Goal: Transaction & Acquisition: Purchase product/service

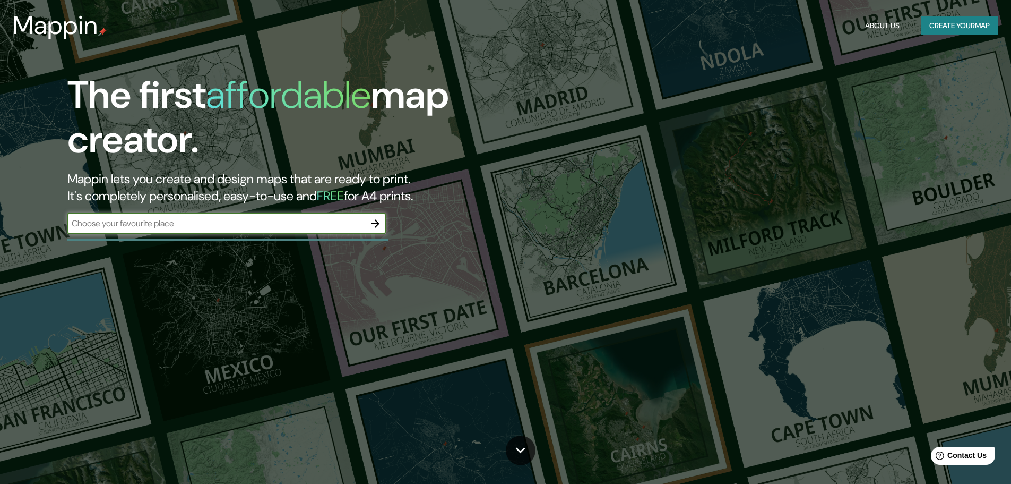
click at [205, 223] on input "text" at bounding box center [215, 223] width 297 height 12
type input "ciudad del carmen"
click at [376, 226] on icon "button" at bounding box center [375, 223] width 8 height 8
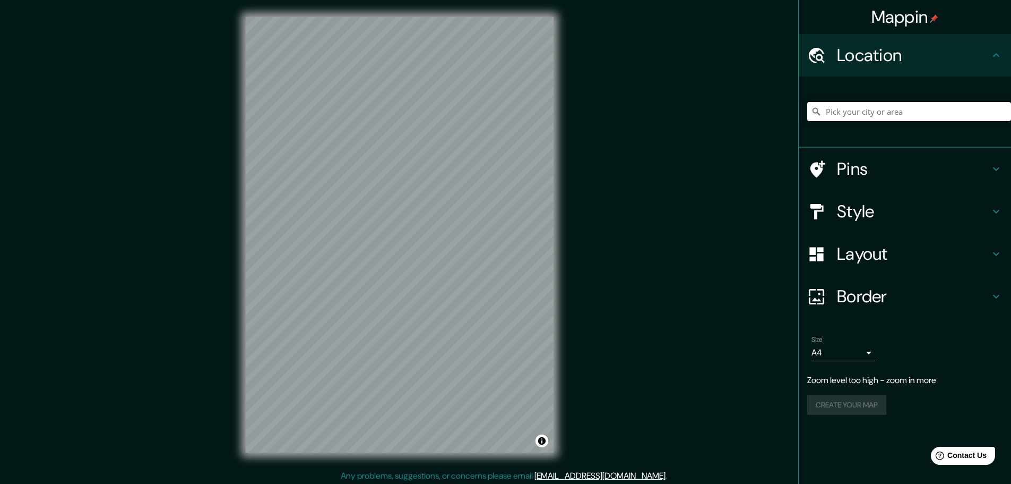
click at [858, 113] on input "Pick your city or area" at bounding box center [909, 111] width 204 height 19
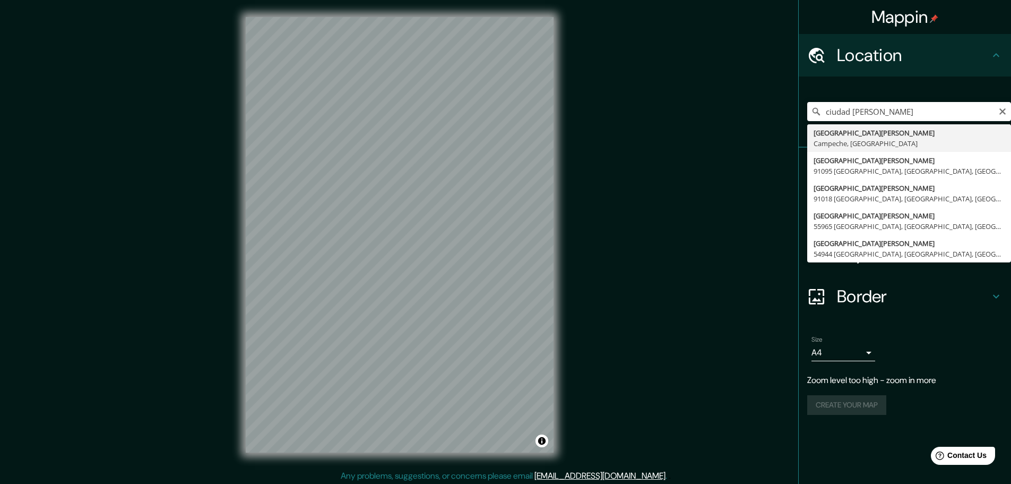
type input "[GEOGRAPHIC_DATA][PERSON_NAME], [GEOGRAPHIC_DATA], [GEOGRAPHIC_DATA]"
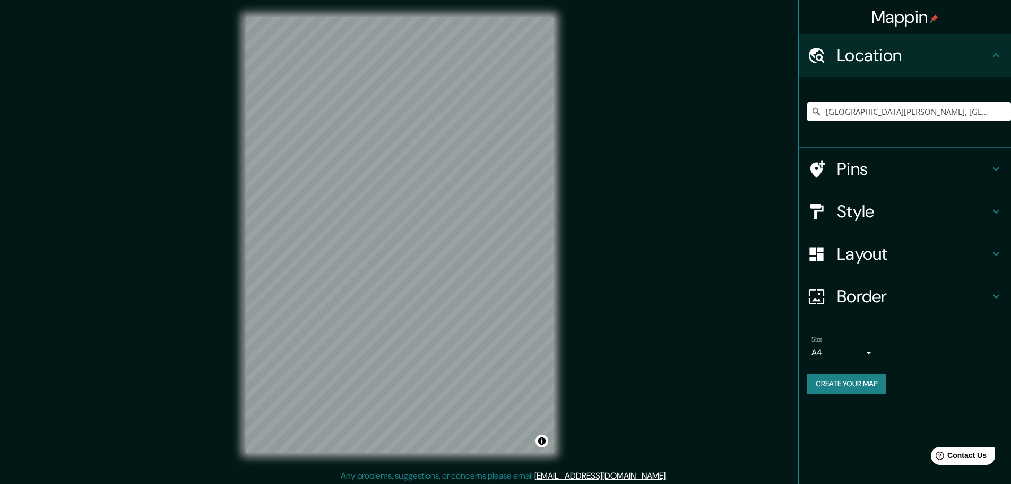
click at [590, 200] on div "Mappin Location [GEOGRAPHIC_DATA][PERSON_NAME], [GEOGRAPHIC_DATA], [GEOGRAPHIC_…" at bounding box center [505, 243] width 1011 height 486
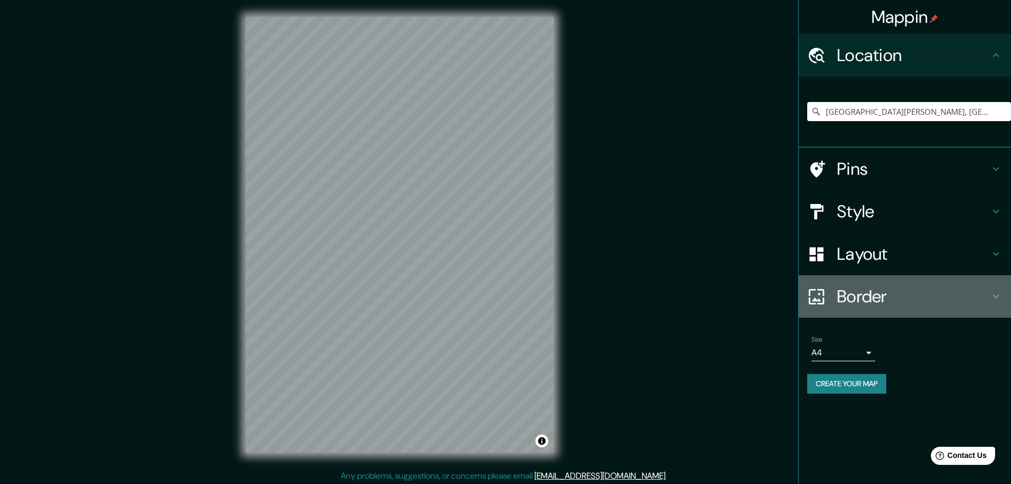
click at [843, 298] on h4 "Border" at bounding box center [913, 296] width 153 height 21
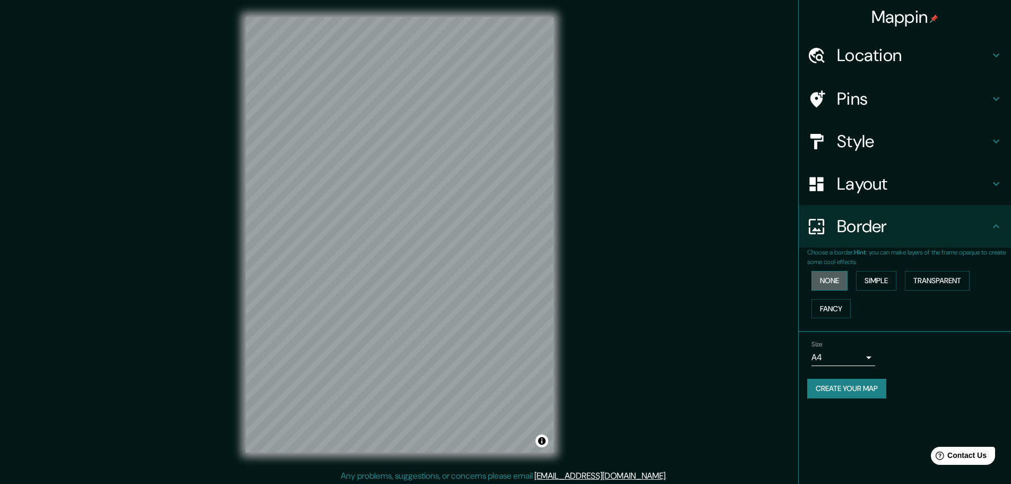
click at [833, 282] on button "None" at bounding box center [830, 281] width 36 height 20
click at [882, 277] on button "Simple" at bounding box center [876, 281] width 40 height 20
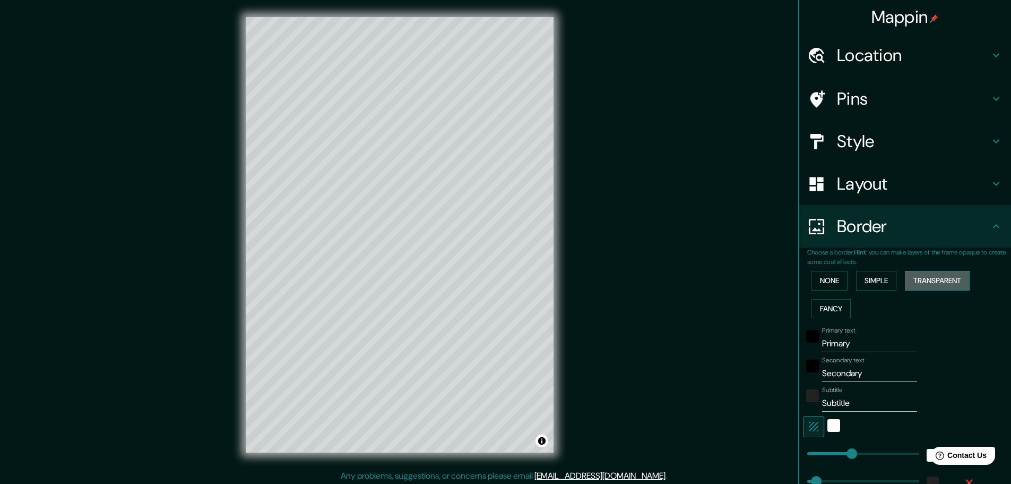
click at [926, 283] on button "Transparent" at bounding box center [937, 281] width 65 height 20
click at [831, 307] on button "Fancy" at bounding box center [831, 309] width 39 height 20
click at [829, 285] on button "None" at bounding box center [830, 281] width 36 height 20
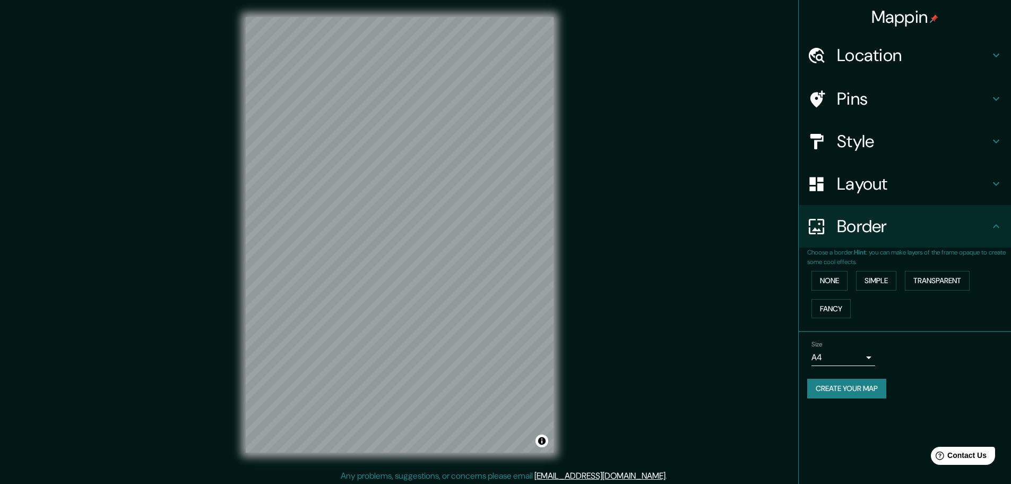
click at [857, 147] on h4 "Style" at bounding box center [913, 141] width 153 height 21
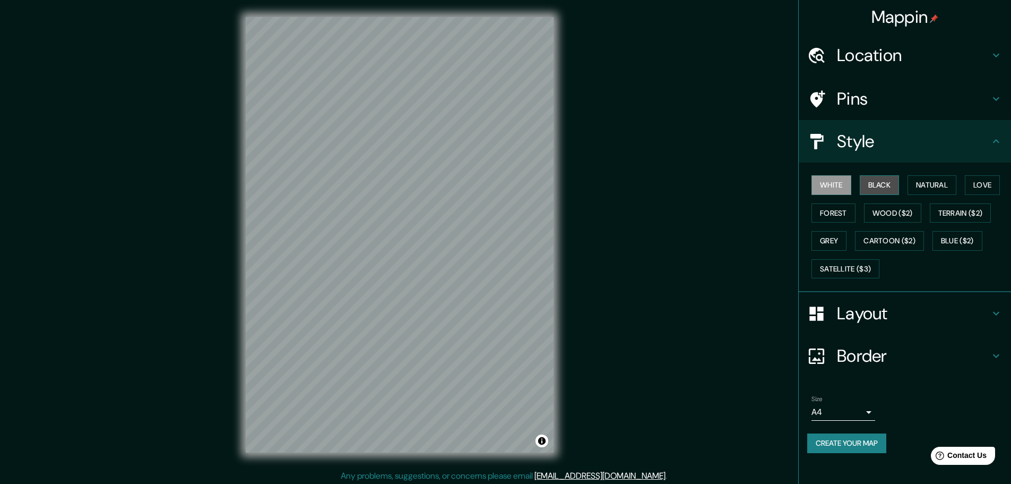
click at [879, 190] on button "Black" at bounding box center [880, 185] width 40 height 20
click at [940, 190] on button "Natural" at bounding box center [932, 185] width 49 height 20
click at [991, 185] on button "Love" at bounding box center [982, 185] width 35 height 20
click at [949, 185] on button "Natural" at bounding box center [932, 185] width 49 height 20
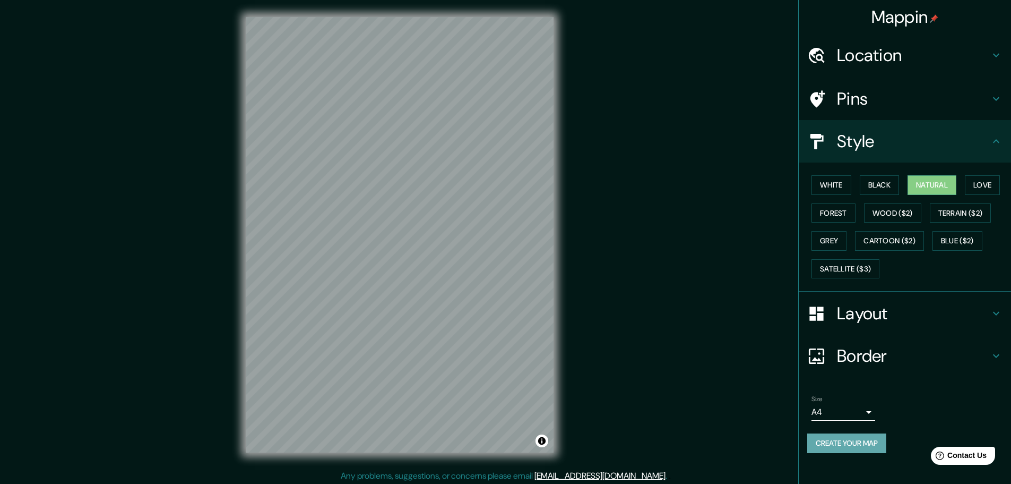
click at [843, 444] on button "Create your map" at bounding box center [846, 443] width 79 height 20
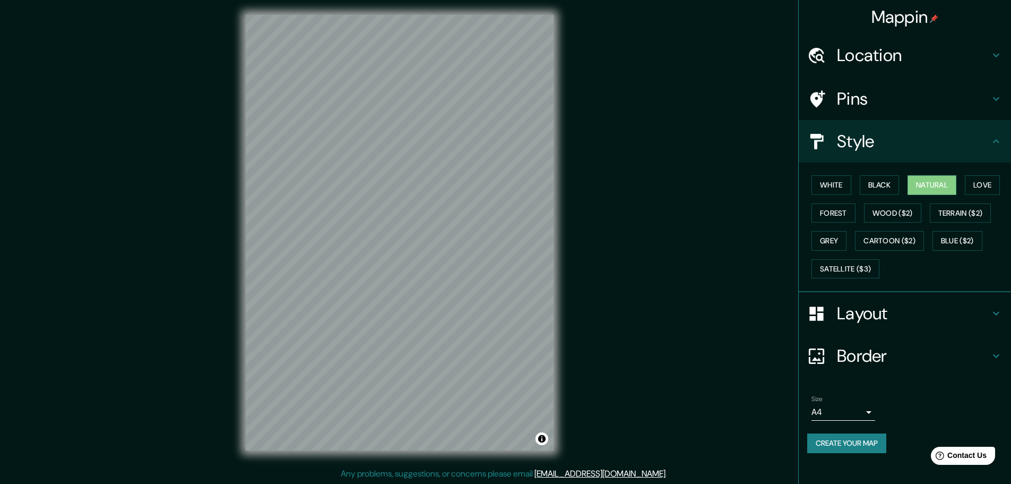
scroll to position [3, 0]
drag, startPoint x: 447, startPoint y: 266, endPoint x: 599, endPoint y: 280, distance: 152.5
click at [599, 280] on div "Mappin Location Ciudad del Carmen, Campeche, México Pins Style White Black Natu…" at bounding box center [505, 240] width 1011 height 486
click at [981, 179] on button "Love" at bounding box center [982, 185] width 35 height 20
click at [837, 209] on button "Forest" at bounding box center [834, 213] width 44 height 20
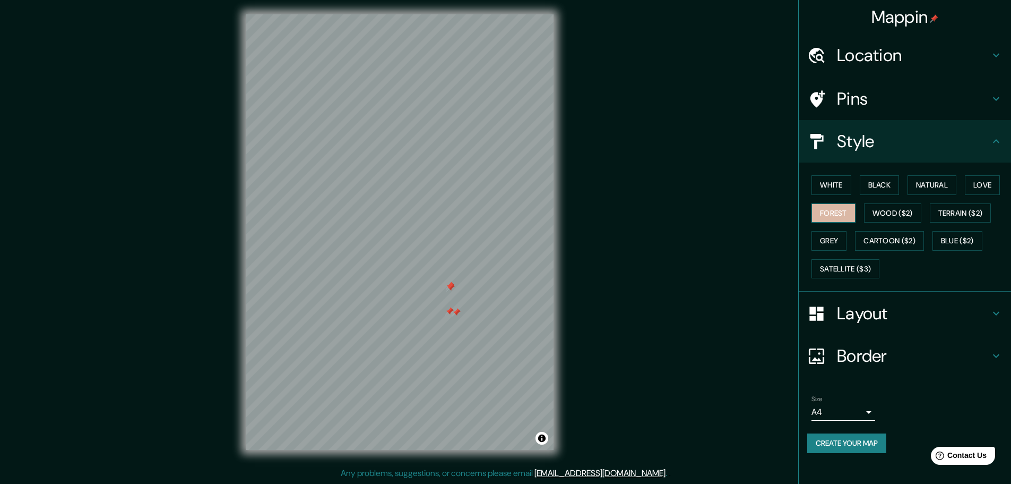
click at [849, 218] on button "Forest" at bounding box center [834, 213] width 44 height 20
click at [890, 213] on button "Wood ($2)" at bounding box center [892, 213] width 57 height 20
click at [958, 213] on button "Terrain ($2)" at bounding box center [961, 213] width 62 height 20
click at [960, 234] on button "Blue ($2)" at bounding box center [958, 241] width 50 height 20
click at [899, 234] on button "Cartoon ($2)" at bounding box center [889, 241] width 69 height 20
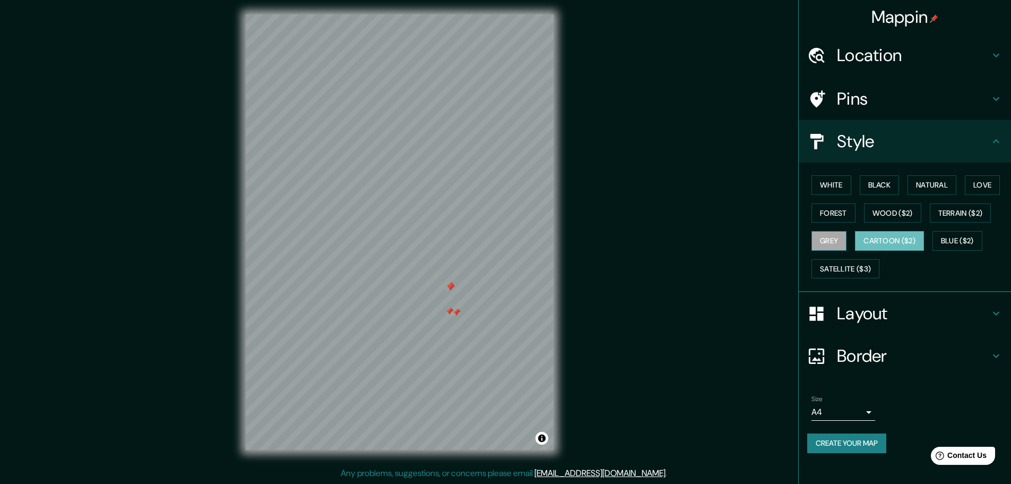
click at [825, 237] on button "Grey" at bounding box center [829, 241] width 35 height 20
click at [935, 187] on button "Natural" at bounding box center [932, 185] width 49 height 20
click at [866, 187] on button "Black" at bounding box center [880, 185] width 40 height 20
click at [919, 181] on button "Natural" at bounding box center [932, 185] width 49 height 20
click at [859, 447] on button "Create your map" at bounding box center [846, 443] width 79 height 20
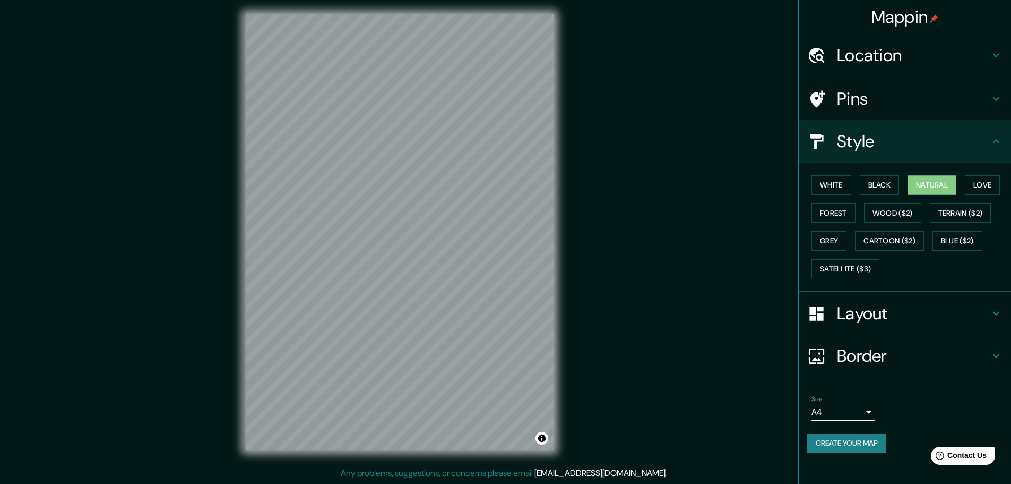
click at [244, 265] on div "© Mapbox © OpenStreetMap Improve this map" at bounding box center [400, 231] width 342 height 469
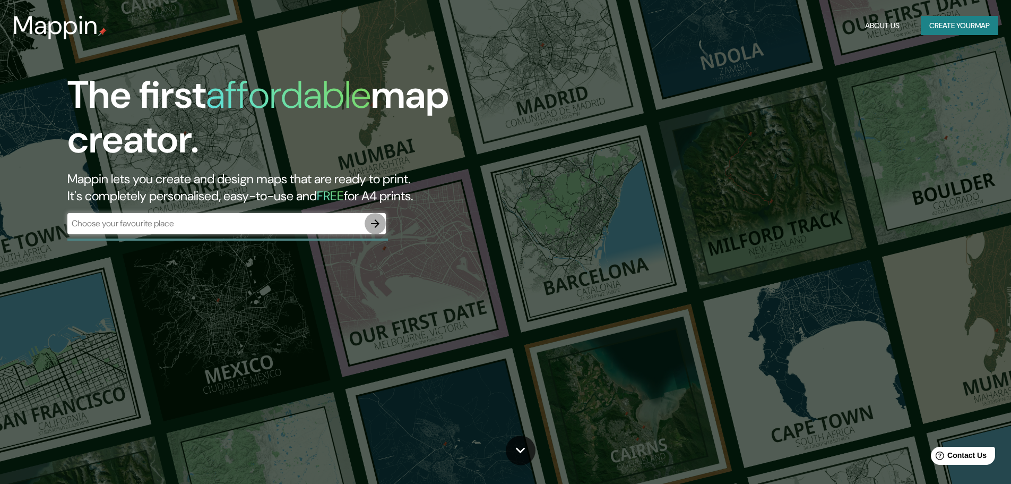
click at [375, 223] on icon "button" at bounding box center [375, 223] width 8 height 8
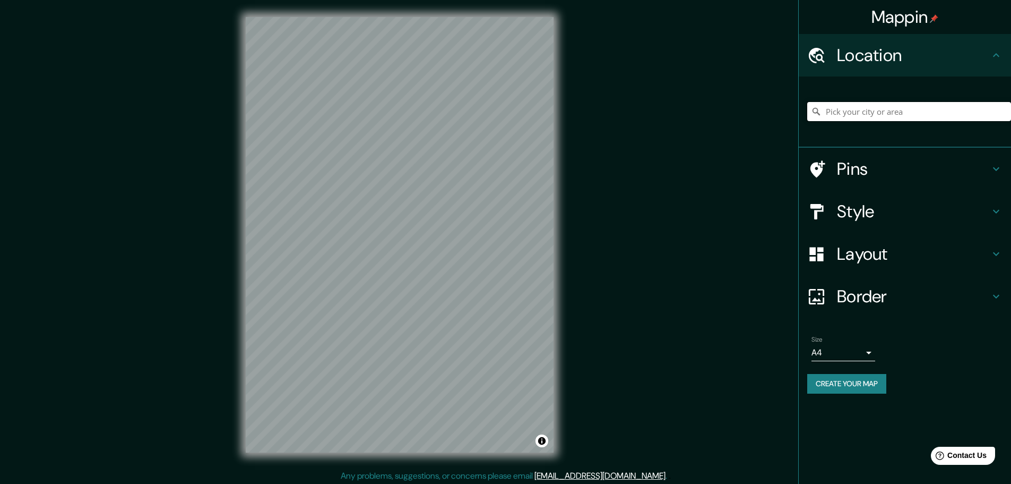
click at [886, 111] on input "Pick your city or area" at bounding box center [909, 111] width 204 height 19
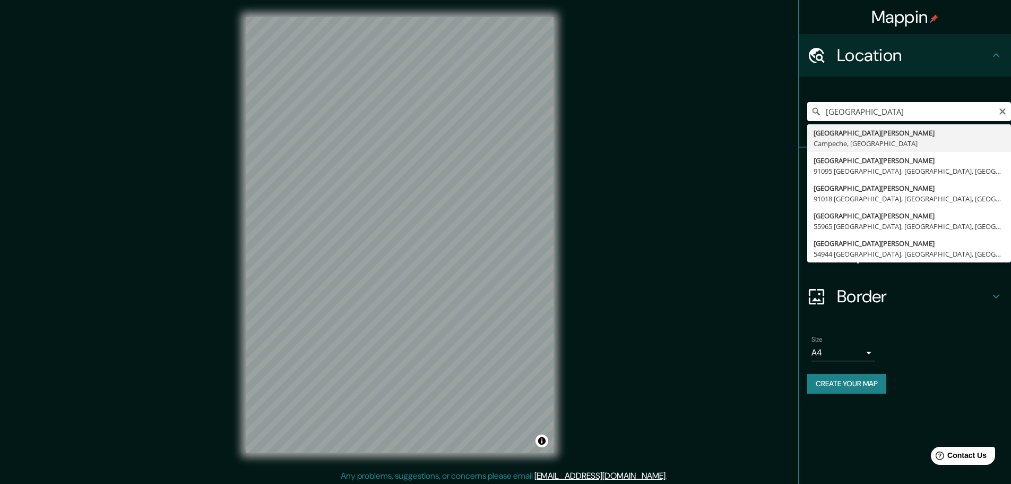
type input "[GEOGRAPHIC_DATA][PERSON_NAME], [GEOGRAPHIC_DATA], [GEOGRAPHIC_DATA]"
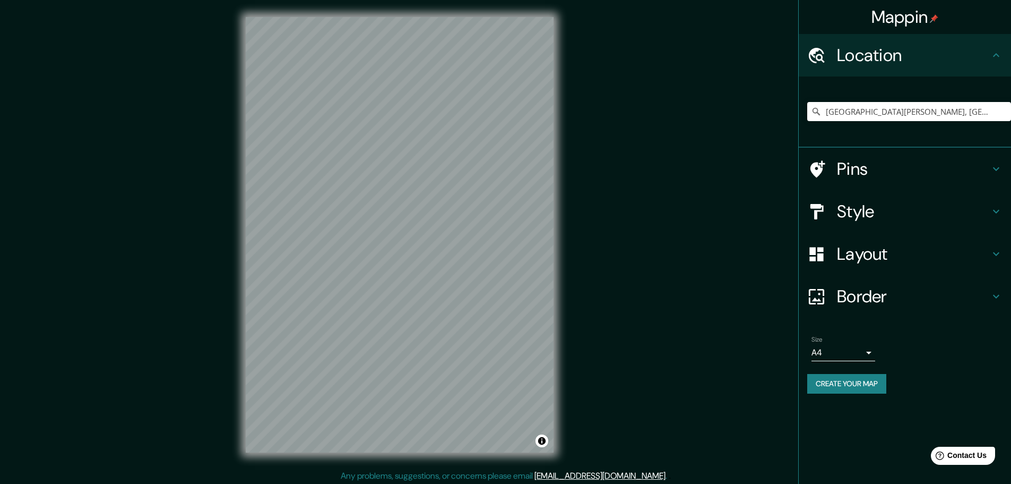
click at [567, 261] on div "© Mapbox © OpenStreetMap Improve this map" at bounding box center [400, 234] width 342 height 469
click at [244, 285] on div "© Mapbox © OpenStreetMap Improve this map" at bounding box center [400, 234] width 342 height 469
click at [239, 252] on div "© Mapbox © OpenStreetMap Improve this map" at bounding box center [400, 234] width 342 height 469
click at [244, 345] on div "© Mapbox © OpenStreetMap Improve this map" at bounding box center [400, 234] width 342 height 469
click at [720, 148] on div "Mappin Location [GEOGRAPHIC_DATA][PERSON_NAME], [GEOGRAPHIC_DATA], [GEOGRAPHIC_…" at bounding box center [505, 243] width 1011 height 486
